Goal: Check status: Check status

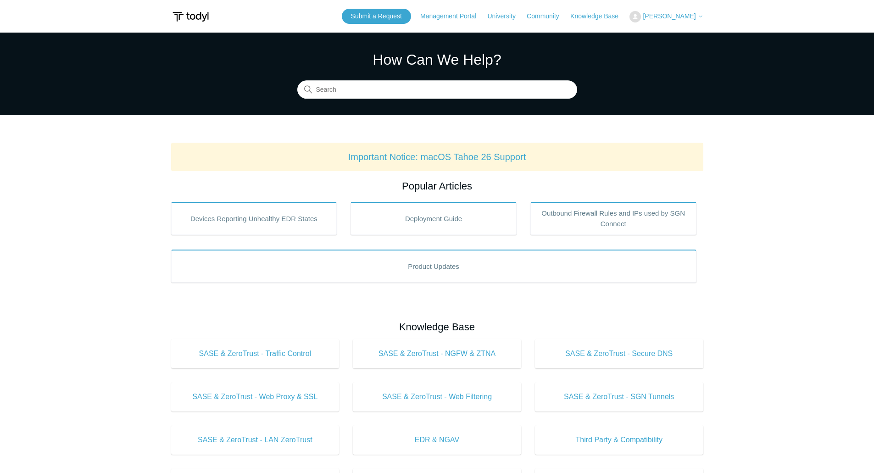
click at [671, 16] on span "[PERSON_NAME]" at bounding box center [669, 15] width 53 height 7
click at [697, 22] on button "[PERSON_NAME]" at bounding box center [665, 16] width 73 height 11
click at [669, 34] on link "My Support Requests" at bounding box center [674, 36] width 89 height 16
